Goal: Communication & Community: Ask a question

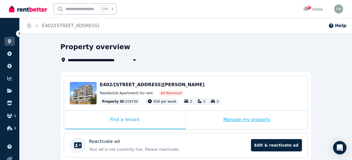
scroll to position [28, 0]
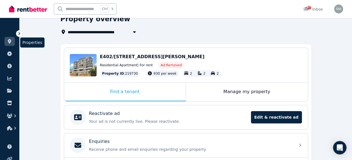
click at [6, 41] on link at bounding box center [9, 41] width 10 height 9
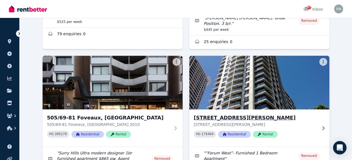
scroll to position [112, 0]
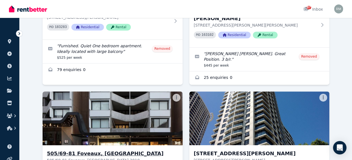
click at [140, 103] on img at bounding box center [112, 118] width 147 height 57
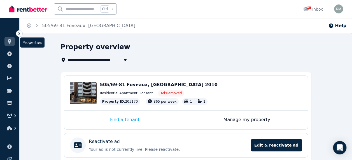
click at [9, 43] on icon at bounding box center [10, 41] width 6 height 4
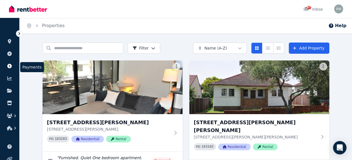
click at [8, 64] on icon at bounding box center [10, 66] width 6 height 4
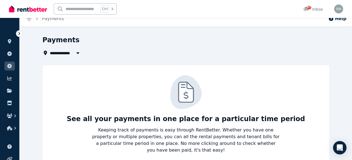
scroll to position [13, 0]
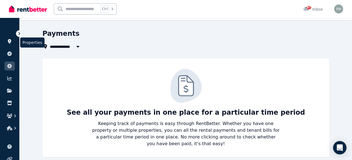
click at [9, 41] on icon at bounding box center [9, 41] width 3 height 4
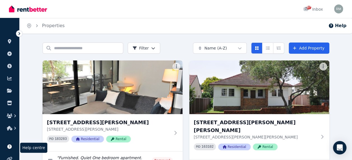
click at [9, 145] on icon at bounding box center [9, 146] width 4 height 4
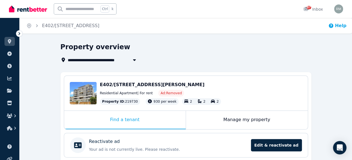
click at [338, 25] on button "Help" at bounding box center [337, 25] width 18 height 7
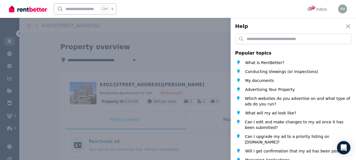
click at [209, 50] on div "Help Close panel Popular topics What is RentBetter? Conducting Viewings (or Ins…" at bounding box center [178, 80] width 356 height 160
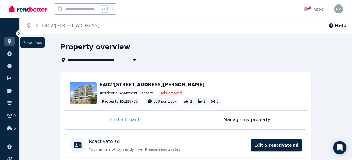
click at [8, 43] on icon at bounding box center [10, 41] width 6 height 4
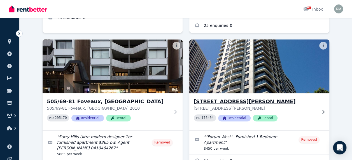
scroll to position [168, 0]
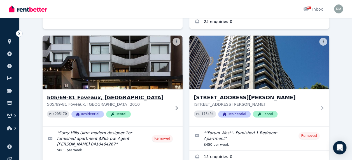
click at [134, 59] on img at bounding box center [112, 62] width 147 height 57
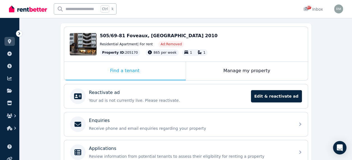
scroll to position [56, 0]
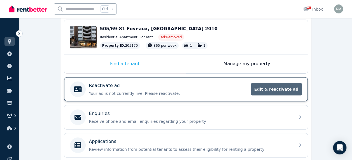
click at [280, 87] on span "Edit & reactivate ad" at bounding box center [276, 89] width 51 height 12
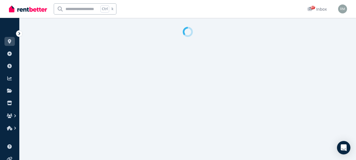
select select "***"
select select "**********"
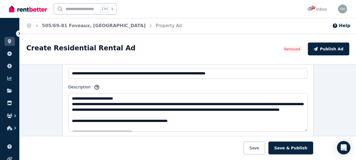
scroll to position [308, 0]
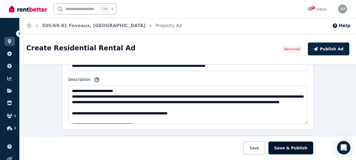
click at [289, 149] on button "Save & Publish" at bounding box center [290, 148] width 45 height 13
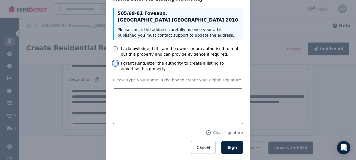
scroll to position [29, 0]
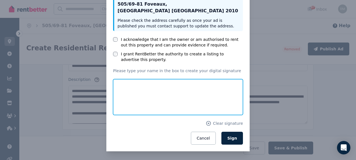
drag, startPoint x: 137, startPoint y: 91, endPoint x: 153, endPoint y: 91, distance: 16.8
click at [153, 91] on input "text" at bounding box center [178, 97] width 130 height 36
click at [154, 93] on input "text" at bounding box center [178, 97] width 130 height 36
type input "**********"
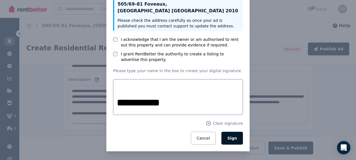
click at [232, 138] on span "Sign" at bounding box center [232, 138] width 10 height 4
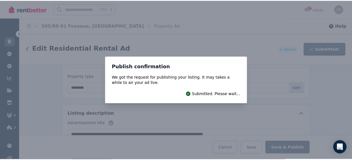
scroll to position [420, 0]
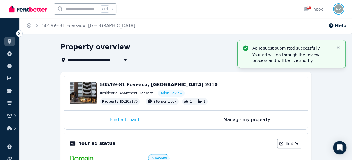
click at [339, 10] on img "button" at bounding box center [338, 8] width 9 height 9
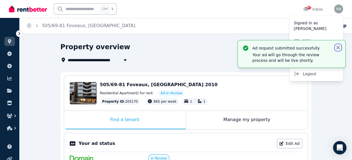
click at [338, 46] on icon "button" at bounding box center [338, 48] width 6 height 6
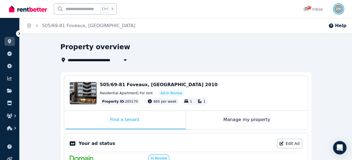
click at [337, 8] on img "button" at bounding box center [338, 8] width 9 height 9
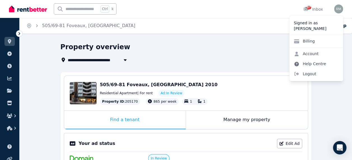
click at [314, 63] on link "Help Centre" at bounding box center [309, 64] width 41 height 10
click at [306, 64] on link "Help Centre" at bounding box center [309, 64] width 41 height 10
click at [303, 65] on link "Help Centre" at bounding box center [309, 64] width 41 height 10
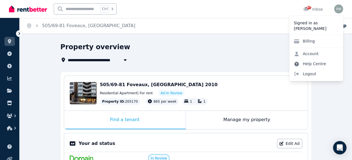
drag, startPoint x: 303, startPoint y: 65, endPoint x: 312, endPoint y: 64, distance: 8.5
click at [312, 64] on link "Help Centre" at bounding box center [309, 64] width 41 height 10
click at [262, 55] on div "**********" at bounding box center [183, 53] width 247 height 21
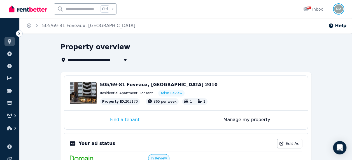
click at [336, 11] on img "button" at bounding box center [338, 8] width 9 height 9
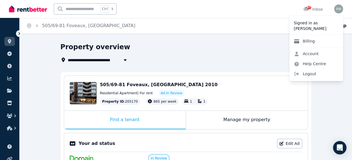
click at [307, 41] on link "Billing" at bounding box center [304, 41] width 30 height 10
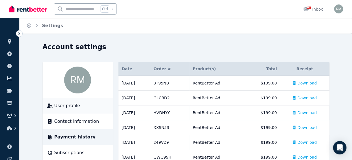
click at [69, 107] on span "User profile" at bounding box center [67, 105] width 26 height 7
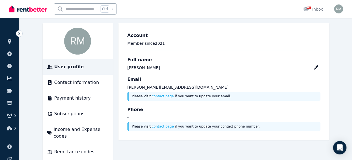
scroll to position [42, 0]
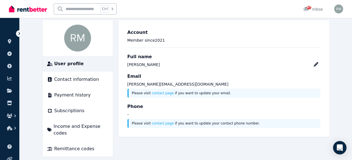
click at [162, 109] on h3 "Phone" at bounding box center [223, 106] width 193 height 7
click at [139, 118] on div "Phone - Please visit contact page if you want to update your contact phone numb…" at bounding box center [223, 115] width 193 height 25
click at [139, 115] on p "-" at bounding box center [223, 115] width 193 height 6
click at [317, 64] on icon at bounding box center [316, 64] width 4 height 4
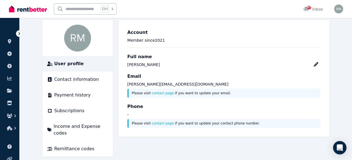
click at [167, 120] on div "Phone - Please visit contact page if you want to update your contact phone numb…" at bounding box center [223, 115] width 193 height 25
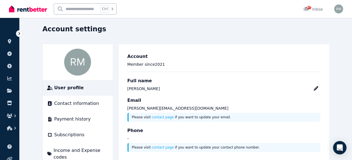
scroll to position [0, 0]
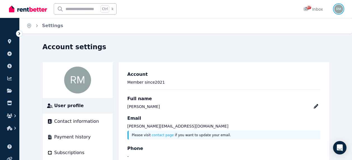
click at [341, 7] on img "button" at bounding box center [338, 8] width 9 height 9
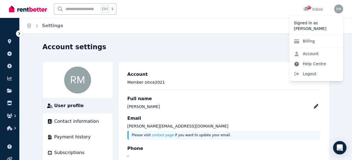
click at [311, 63] on link "Help Centre" at bounding box center [309, 64] width 41 height 10
click at [296, 64] on icon at bounding box center [296, 64] width 4 height 4
click at [228, 45] on div "Account settings" at bounding box center [184, 48] width 283 height 11
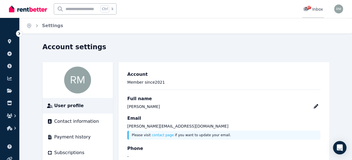
click at [311, 10] on div "87" at bounding box center [307, 9] width 9 height 6
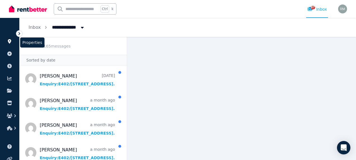
click at [8, 41] on icon at bounding box center [10, 41] width 6 height 4
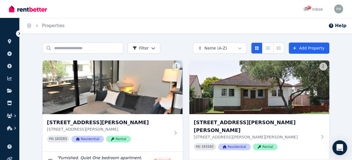
click at [335, 147] on div "Open Intercom Messenger" at bounding box center [339, 148] width 15 height 15
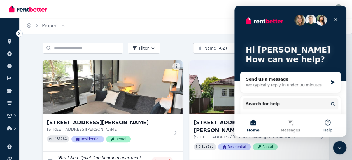
click at [327, 123] on button "Help" at bounding box center [327, 125] width 37 height 22
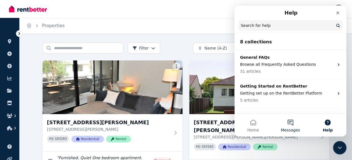
click at [288, 122] on button "Messages" at bounding box center [290, 125] width 37 height 22
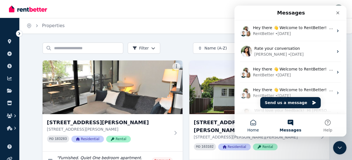
click at [254, 124] on button "Home" at bounding box center [252, 125] width 37 height 22
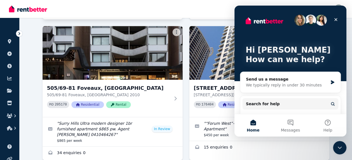
scroll to position [196, 0]
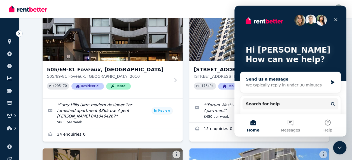
click at [281, 85] on div "We typically reply in under 30 minutes" at bounding box center [287, 85] width 82 height 6
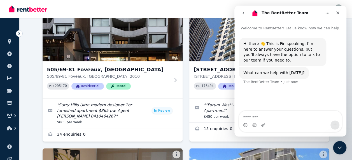
click at [284, 115] on textarea "Message…" at bounding box center [290, 116] width 102 height 10
type textarea "**********"
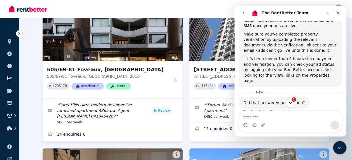
scroll to position [155, 0]
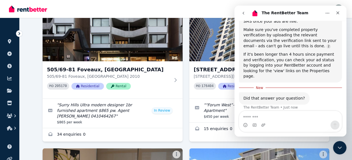
click at [288, 113] on textarea "Message…" at bounding box center [290, 116] width 102 height 10
type textarea "**"
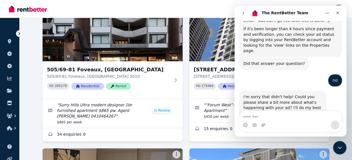
scroll to position [190, 0]
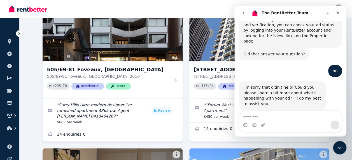
click at [285, 115] on textarea "Message…" at bounding box center [290, 116] width 103 height 10
type textarea "*********"
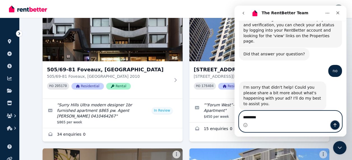
click at [332, 124] on button "Send a message…" at bounding box center [334, 125] width 9 height 9
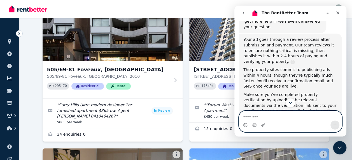
scroll to position [0, 0]
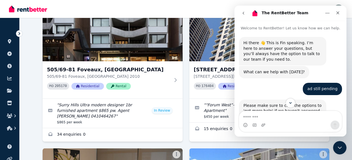
click at [35, 11] on img at bounding box center [28, 9] width 38 height 8
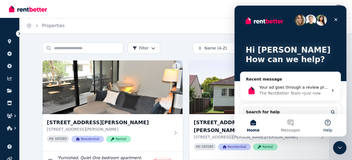
click at [327, 124] on button "Help" at bounding box center [327, 125] width 37 height 22
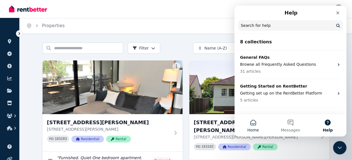
click at [253, 123] on button "Home" at bounding box center [252, 125] width 37 height 22
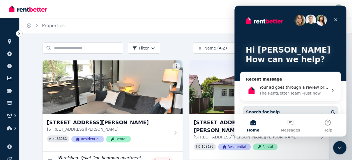
click at [286, 108] on button "Search for help" at bounding box center [290, 111] width 96 height 11
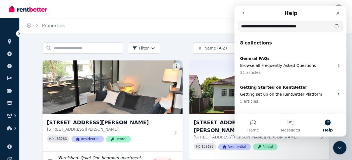
type input "**********"
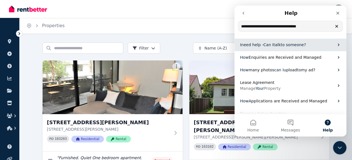
click at [286, 45] on span "someone" at bounding box center [295, 45] width 18 height 4
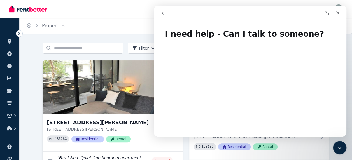
drag, startPoint x: 162, startPoint y: 15, endPoint x: 225, endPoint y: 23, distance: 63.3
click at [162, 15] on icon "go back" at bounding box center [162, 13] width 4 height 4
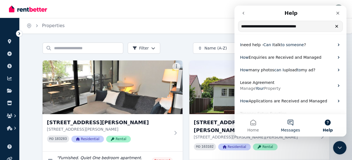
click at [288, 122] on button "Messages" at bounding box center [290, 125] width 37 height 22
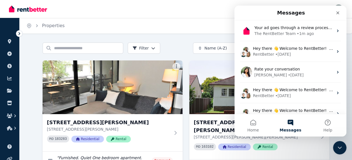
click at [287, 121] on button "Messages" at bounding box center [290, 125] width 37 height 22
click at [337, 146] on icon "Close Intercom Messenger" at bounding box center [338, 147] width 7 height 7
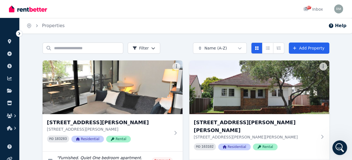
click at [337, 146] on icon "Open Intercom Messenger" at bounding box center [338, 147] width 9 height 9
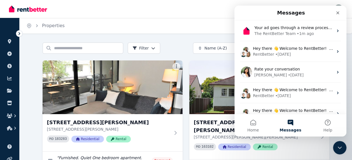
click at [289, 123] on button "Messages" at bounding box center [290, 125] width 37 height 22
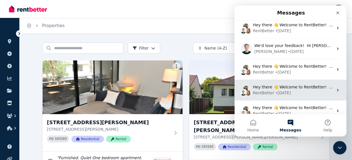
scroll to position [113, 0]
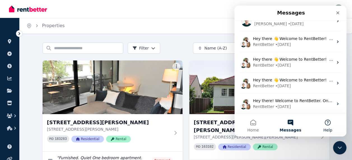
click at [327, 121] on button "Help" at bounding box center [327, 125] width 37 height 22
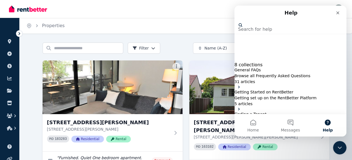
click at [271, 23] on input "Search for help" at bounding box center [260, 20] width 45 height 5
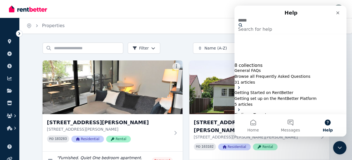
type input "*****"
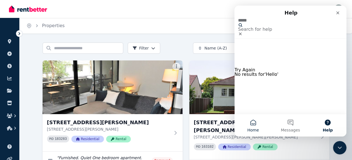
click at [253, 125] on button "Home" at bounding box center [252, 125] width 37 height 22
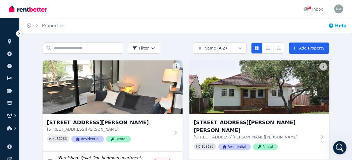
click at [343, 24] on button "Help" at bounding box center [337, 25] width 18 height 7
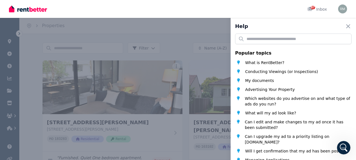
click at [210, 8] on div "Help Close panel Popular topics What is RentBetter? Conducting Viewings (or Ins…" at bounding box center [178, 80] width 356 height 160
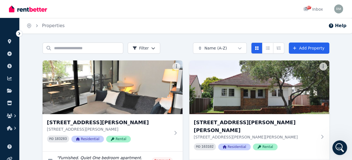
click at [334, 148] on icon "Open Intercom Messenger" at bounding box center [338, 147] width 9 height 9
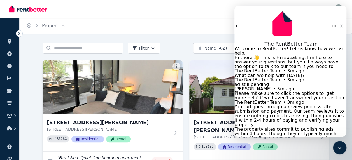
scroll to position [342, 0]
drag, startPoint x: 319, startPoint y: 113, endPoint x: 303, endPoint y: 123, distance: 19.7
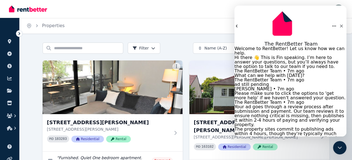
type textarea "**********"
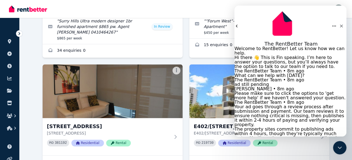
scroll to position [330, 0]
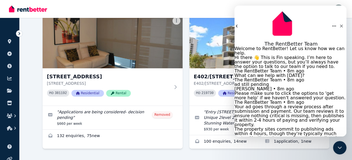
click at [194, 154] on div at bounding box center [186, 159] width 287 height 10
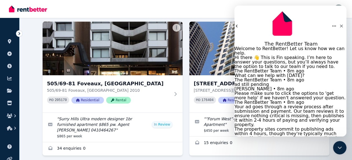
scroll to position [190, 0]
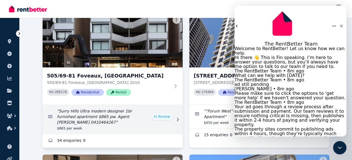
click at [164, 107] on link "Edit listing: Surry Hills Ultra modern designer 1br furnished apartment $865 pw…" at bounding box center [113, 119] width 140 height 29
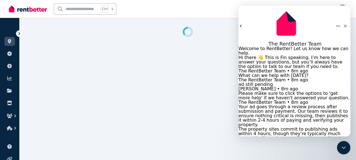
select select "***"
select select "**********"
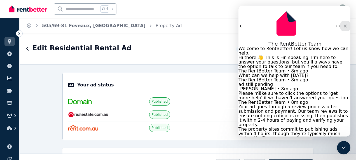
click at [344, 25] on icon "Close" at bounding box center [345, 26] width 3 height 3
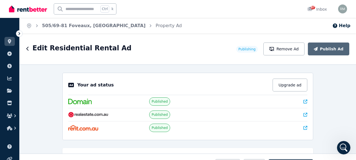
click at [305, 101] on icon at bounding box center [305, 102] width 4 height 4
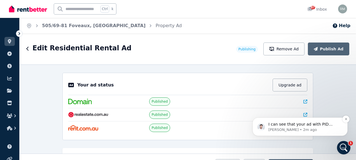
click at [294, 125] on p "I can see that your ad with PID 205170 is now live on the 3 property sites" at bounding box center [304, 125] width 72 height 6
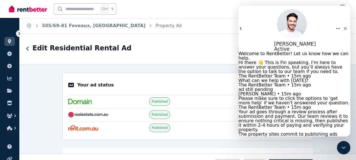
scroll to position [662, 0]
type textarea "**********"
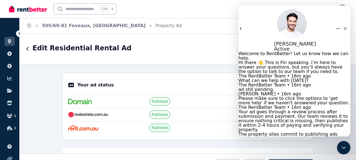
scroll to position [680, 0]
drag, startPoint x: 343, startPoint y: 13, endPoint x: 581, endPoint y: 20, distance: 237.8
click at [343, 26] on icon "Close" at bounding box center [345, 28] width 4 height 4
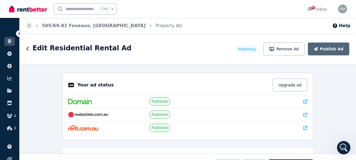
click at [305, 114] on icon at bounding box center [305, 115] width 4 height 4
